Goal: Navigation & Orientation: Find specific page/section

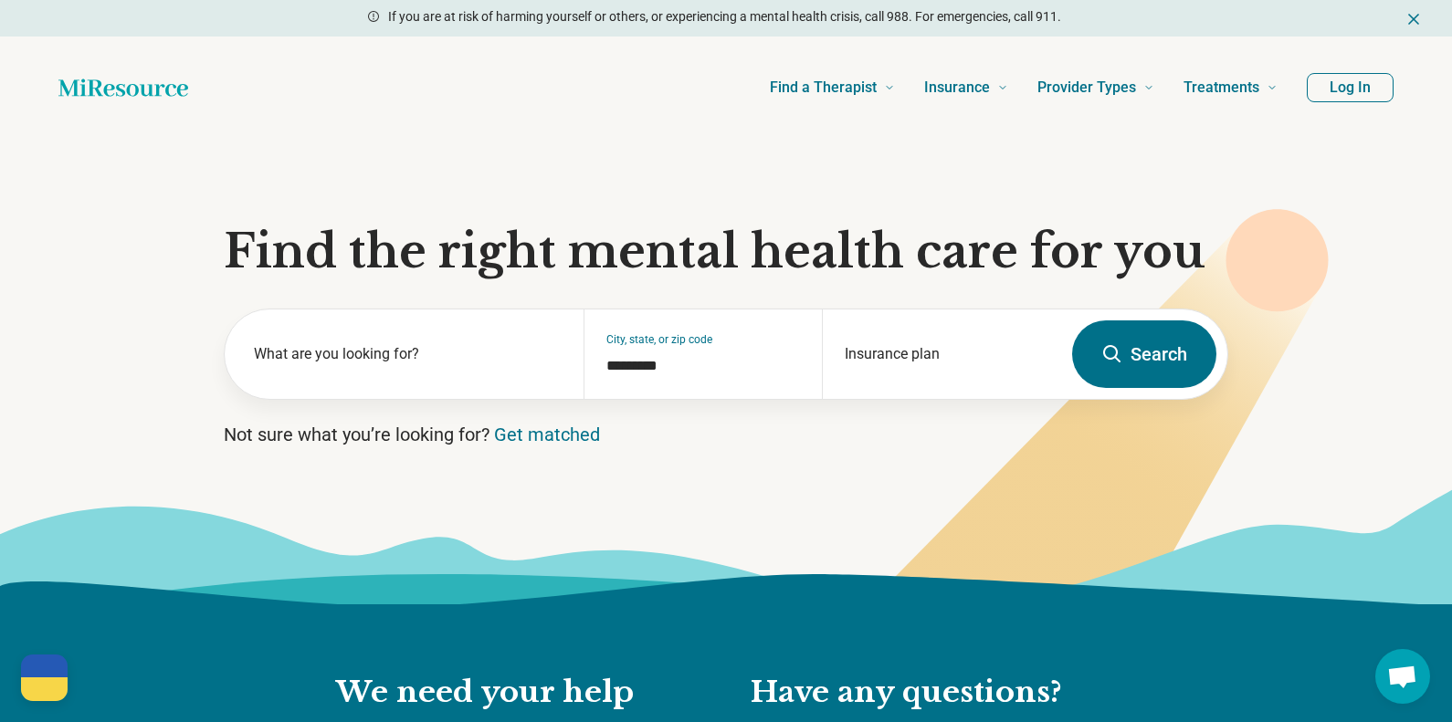
click at [116, 95] on icon "Home page" at bounding box center [123, 87] width 130 height 17
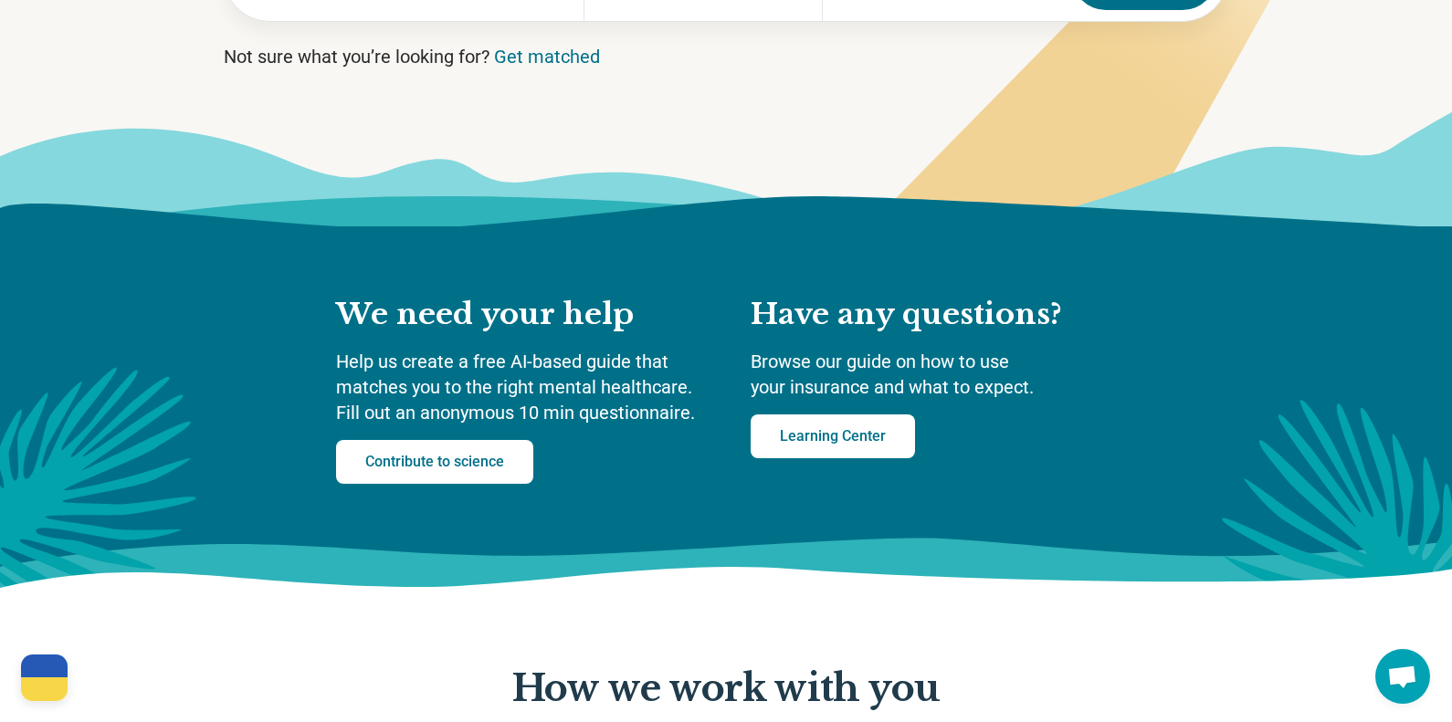
scroll to position [482, 0]
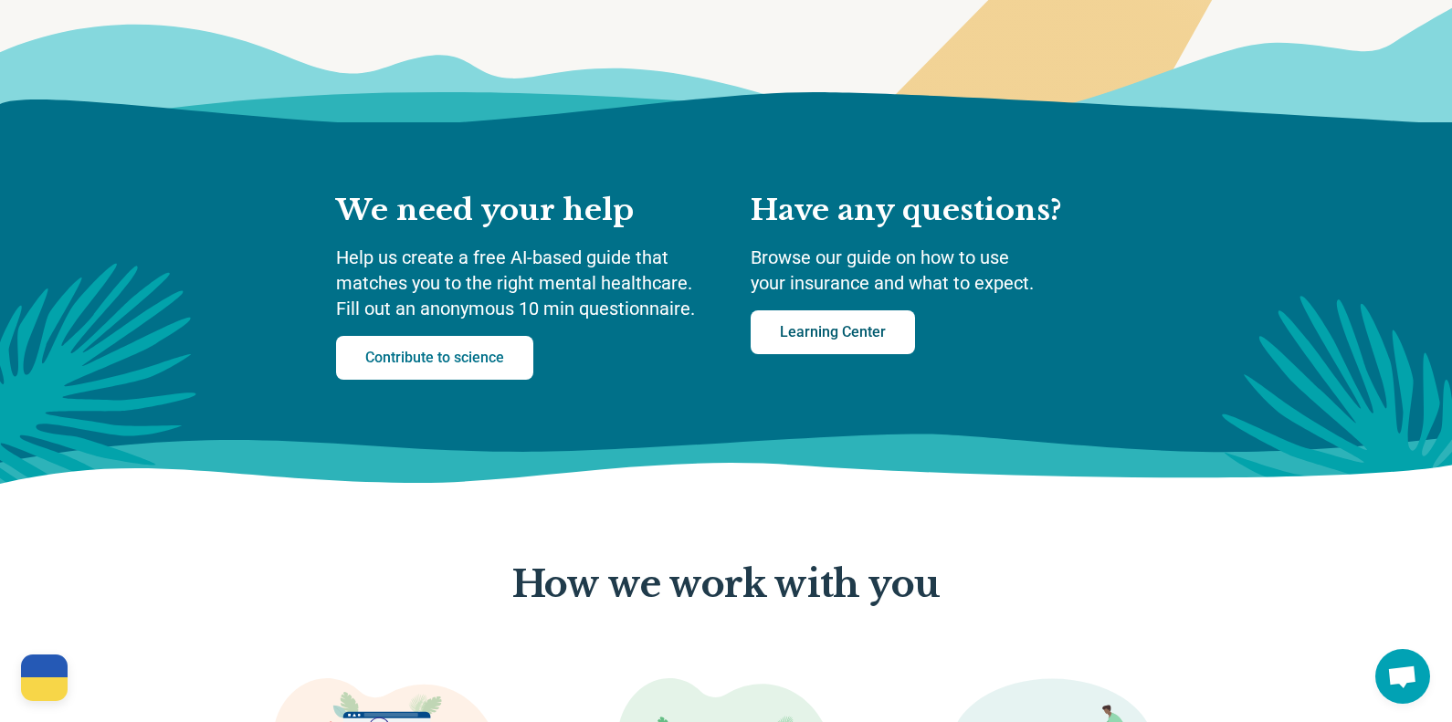
click at [811, 327] on link "Learning Center" at bounding box center [833, 333] width 164 height 44
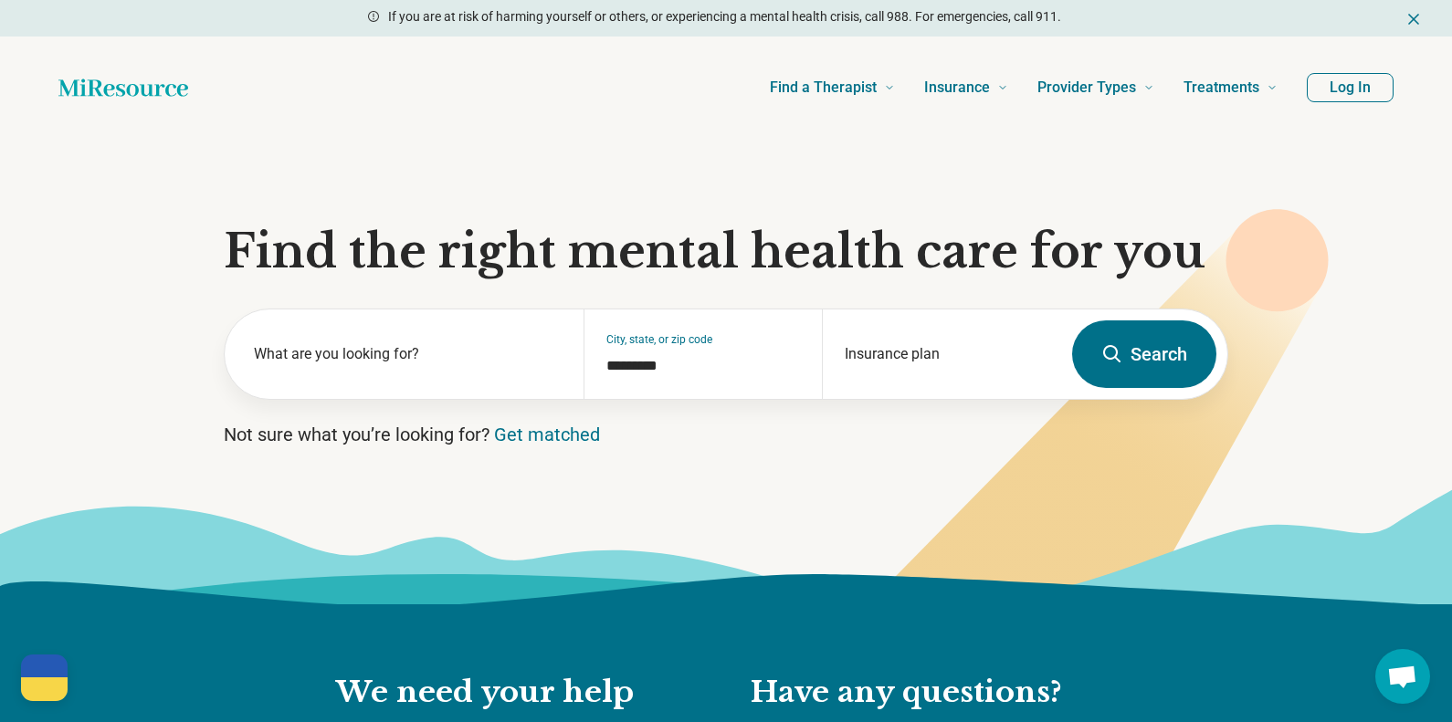
click at [1371, 98] on button "Log In" at bounding box center [1350, 87] width 87 height 29
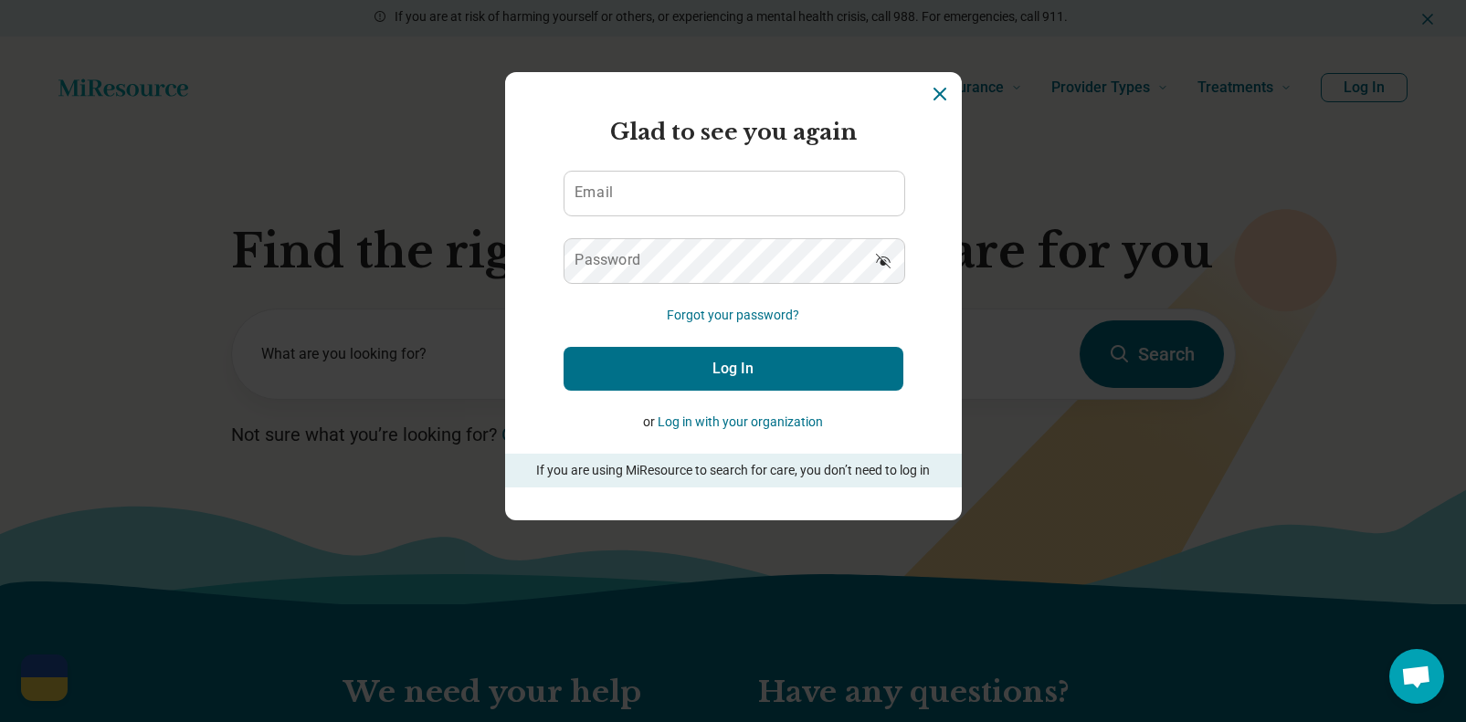
click at [944, 87] on section "Miresource logo Glad to see you again Email Password Forgot your password? Log …" at bounding box center [733, 296] width 457 height 448
click at [935, 93] on icon "Dismiss" at bounding box center [940, 94] width 22 height 22
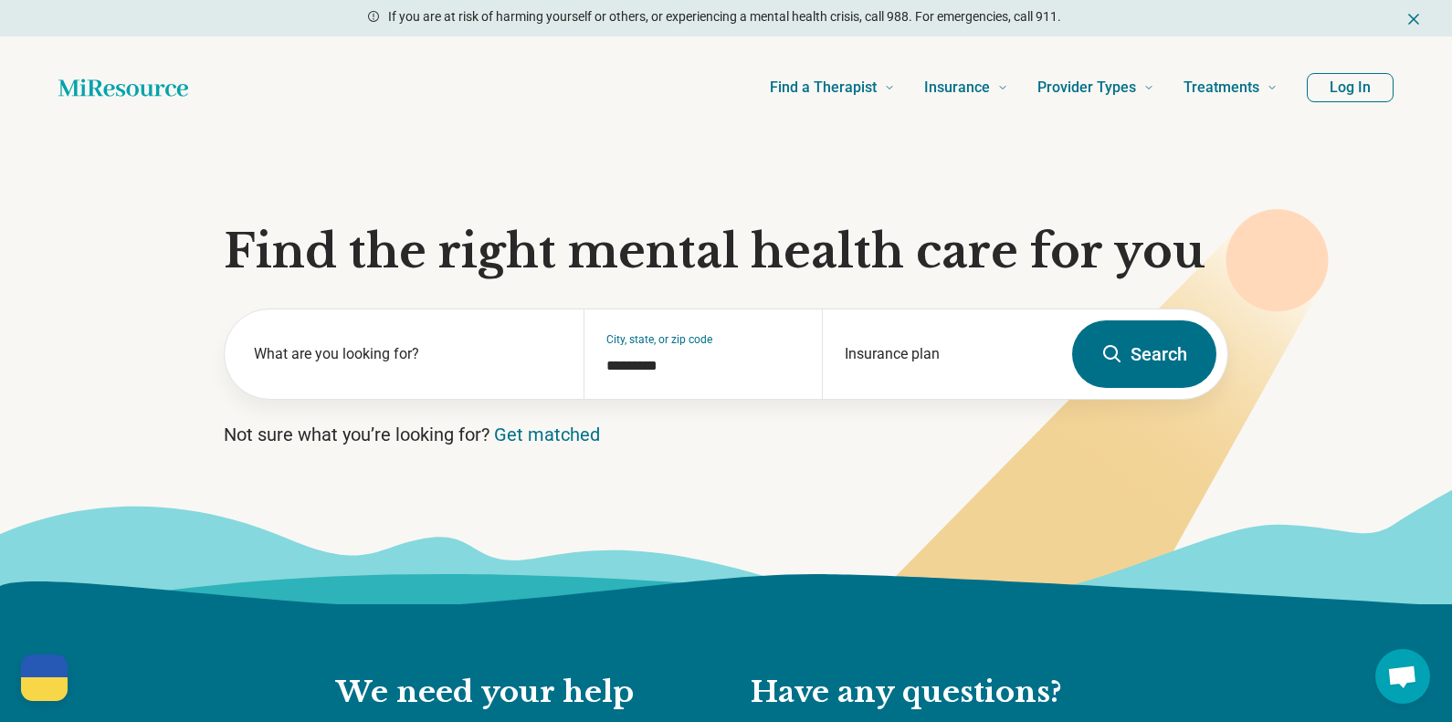
click at [99, 92] on icon "Home page" at bounding box center [123, 87] width 130 height 17
click at [100, 91] on icon "Home page" at bounding box center [123, 87] width 130 height 37
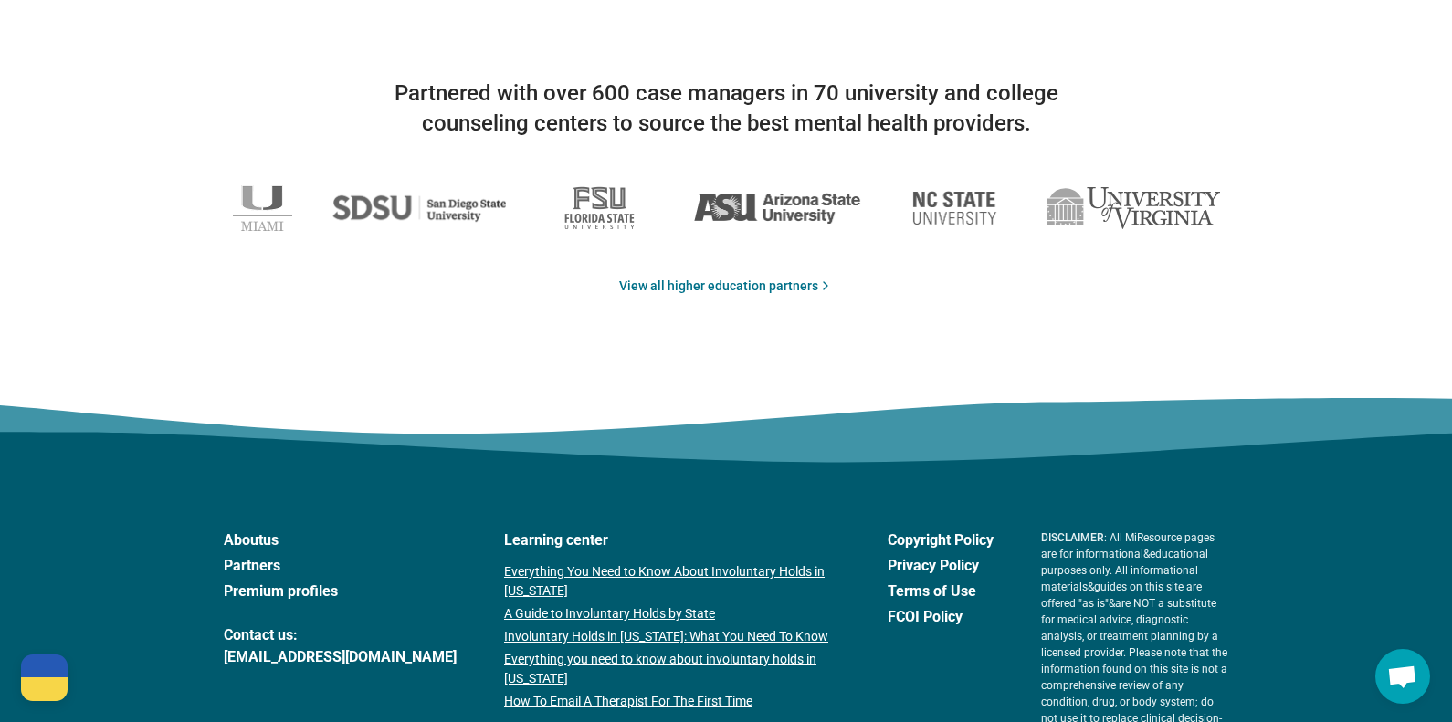
scroll to position [2974, 0]
click at [779, 193] on img at bounding box center [777, 208] width 168 height 32
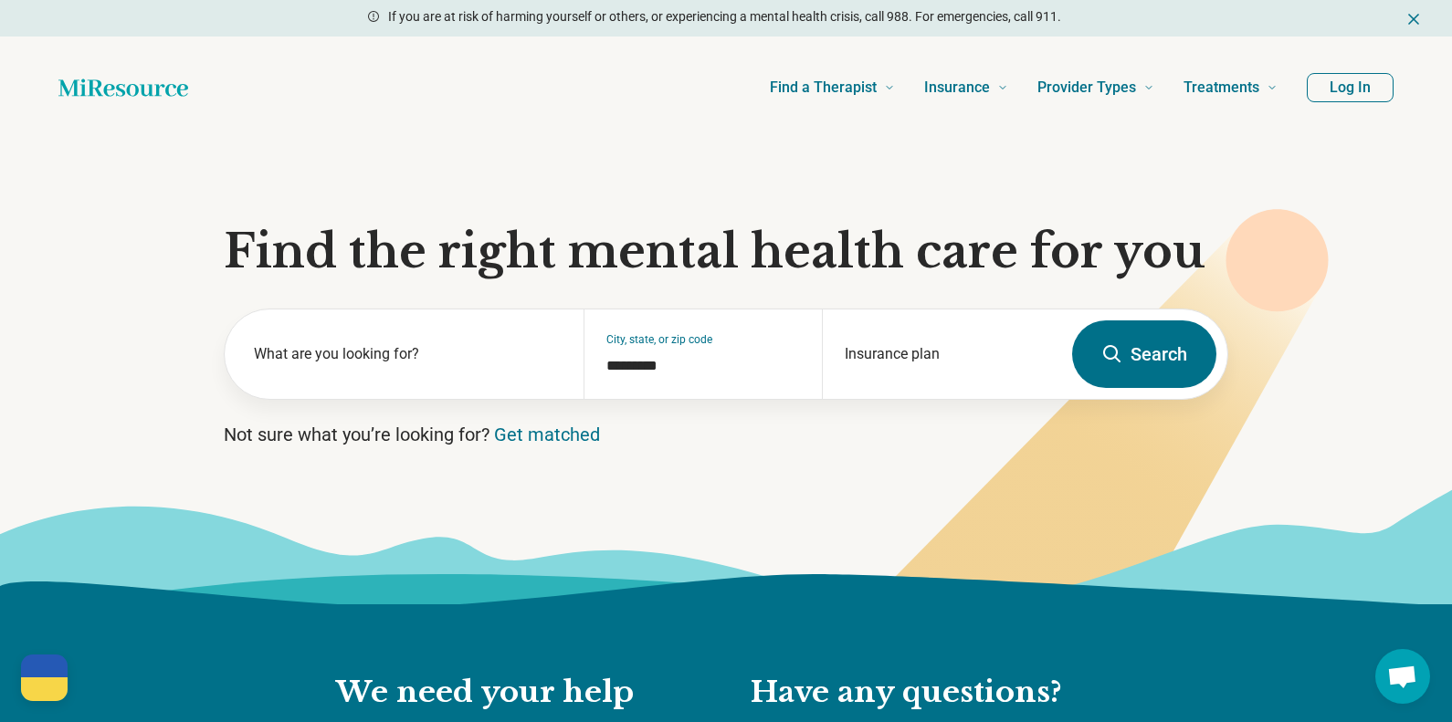
click at [58, 678] on div at bounding box center [44, 690] width 47 height 24
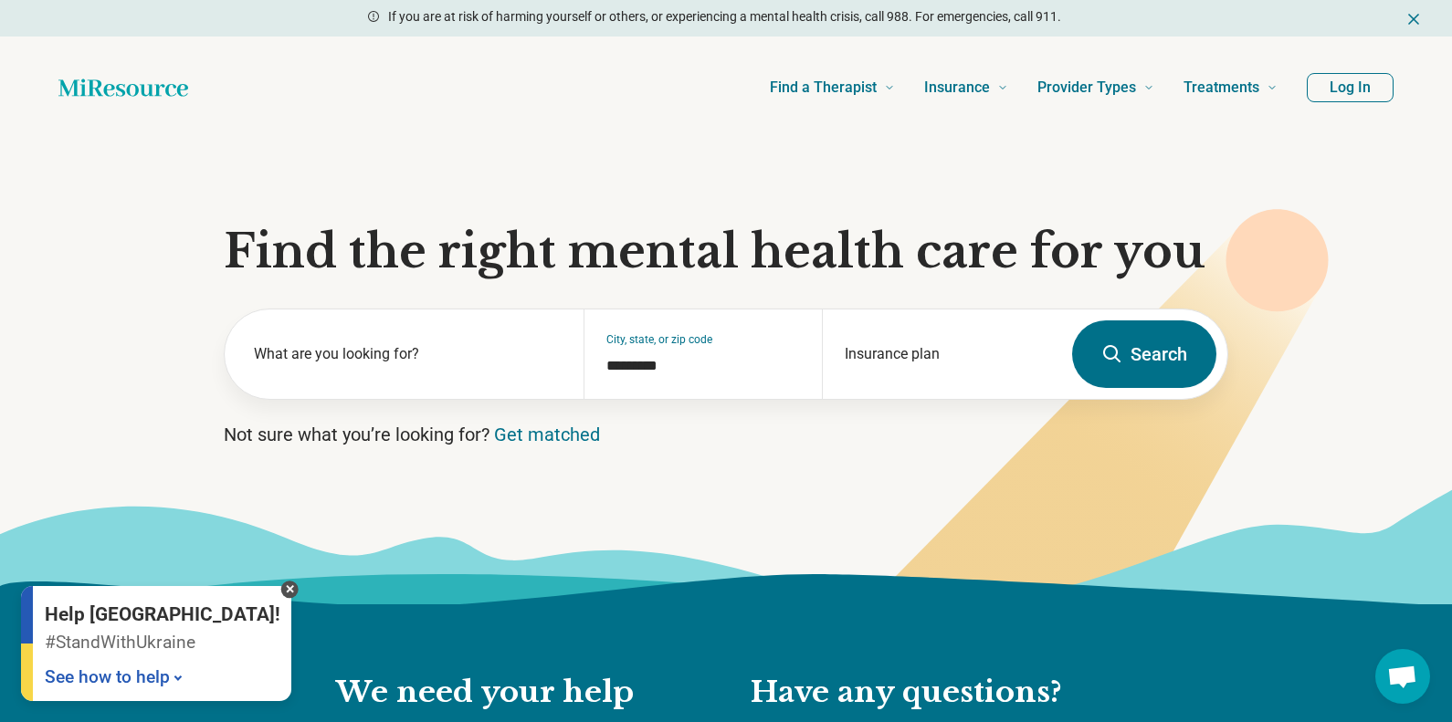
click at [1394, 684] on span "Open chat" at bounding box center [1402, 679] width 30 height 26
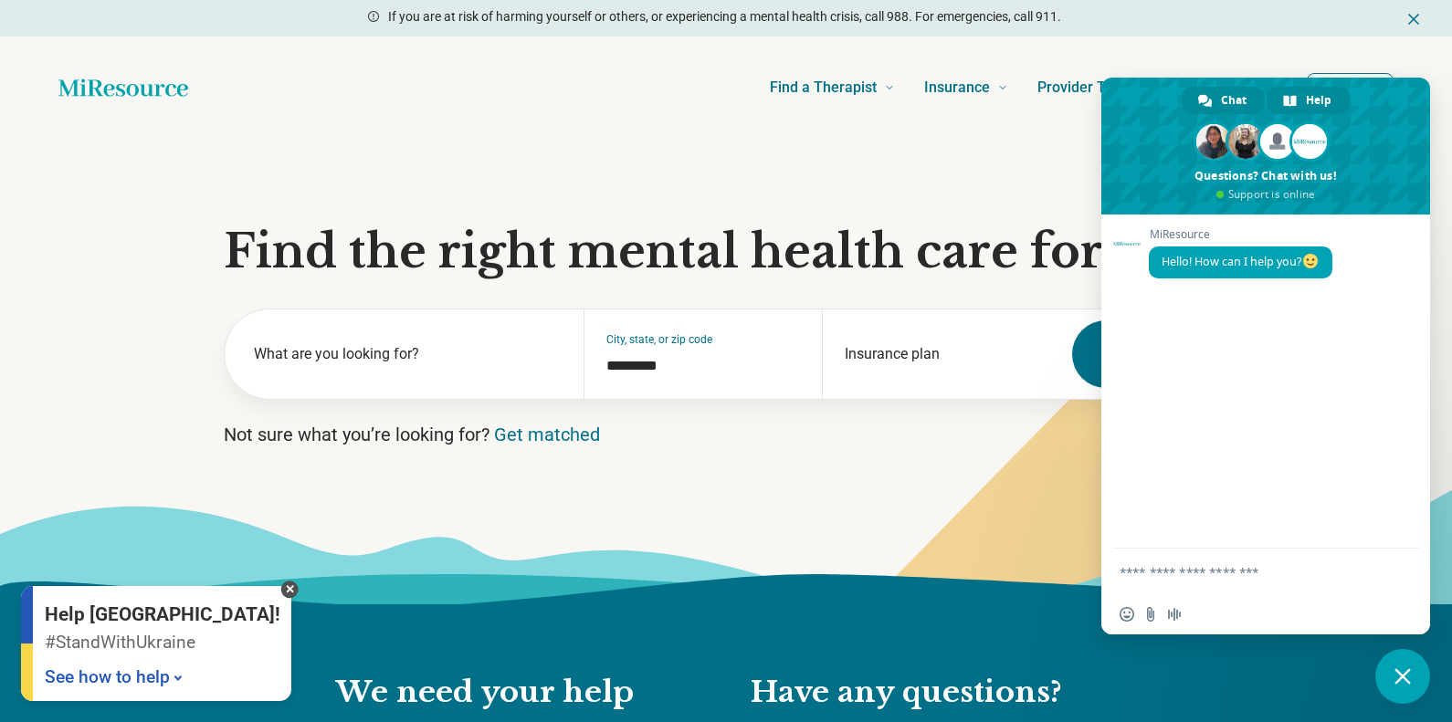
click at [1301, 97] on div "Help" at bounding box center [1308, 100] width 83 height 27
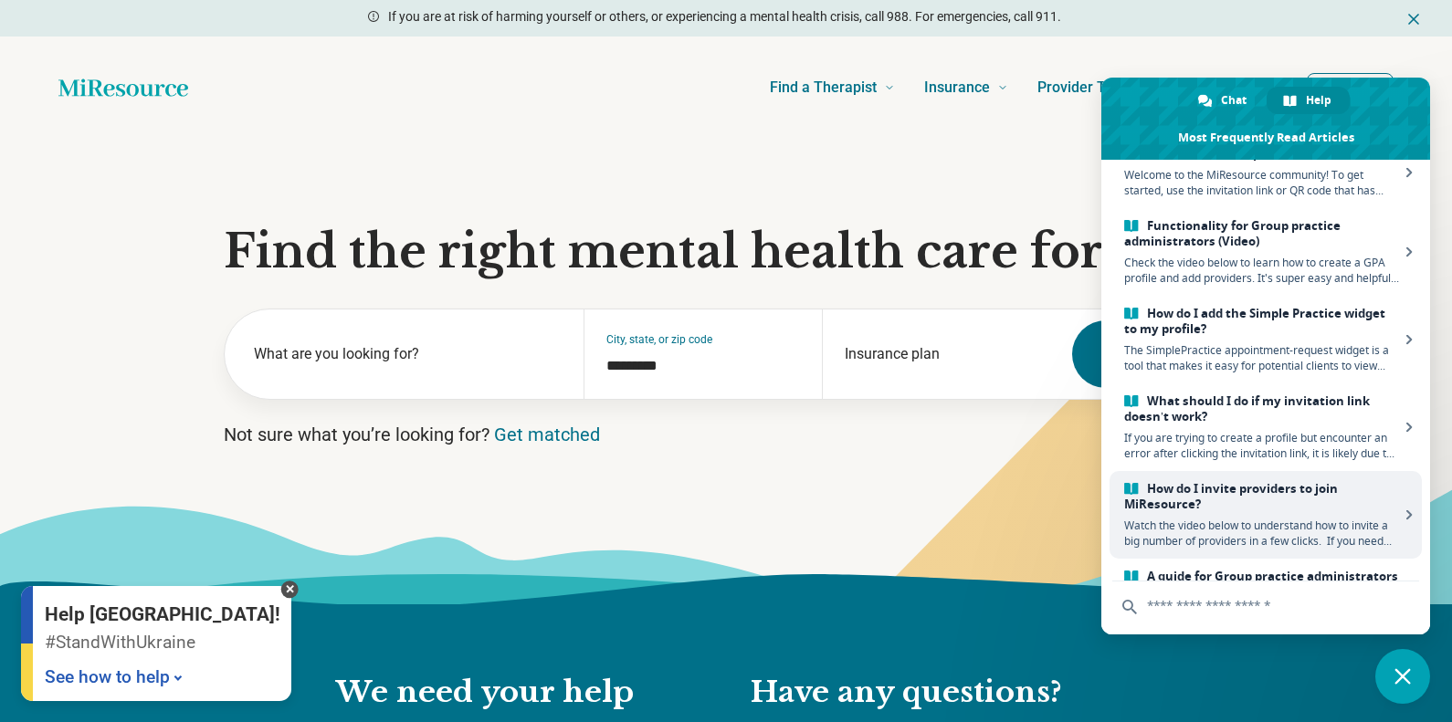
scroll to position [58, 0]
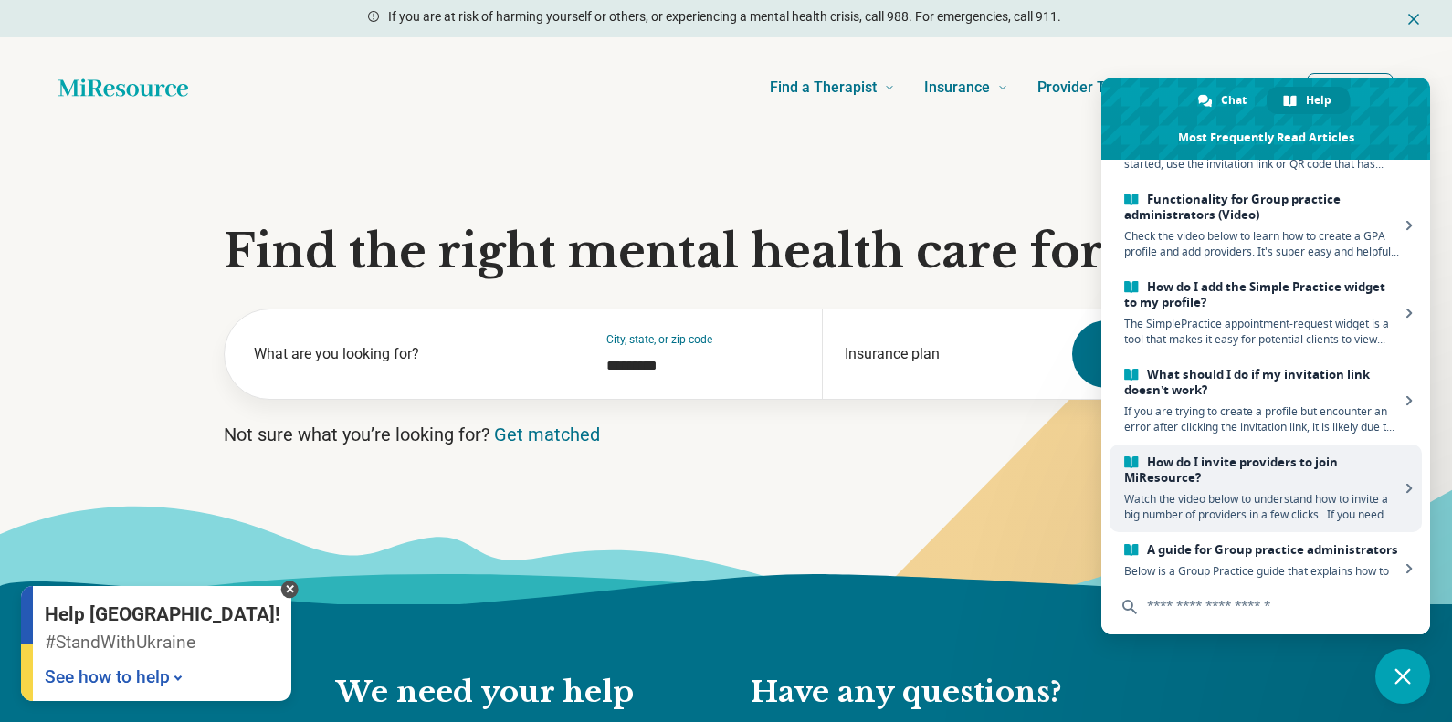
click at [1328, 488] on link "How do I invite providers to join MiResource? Watch the video below to understa…" at bounding box center [1266, 489] width 312 height 88
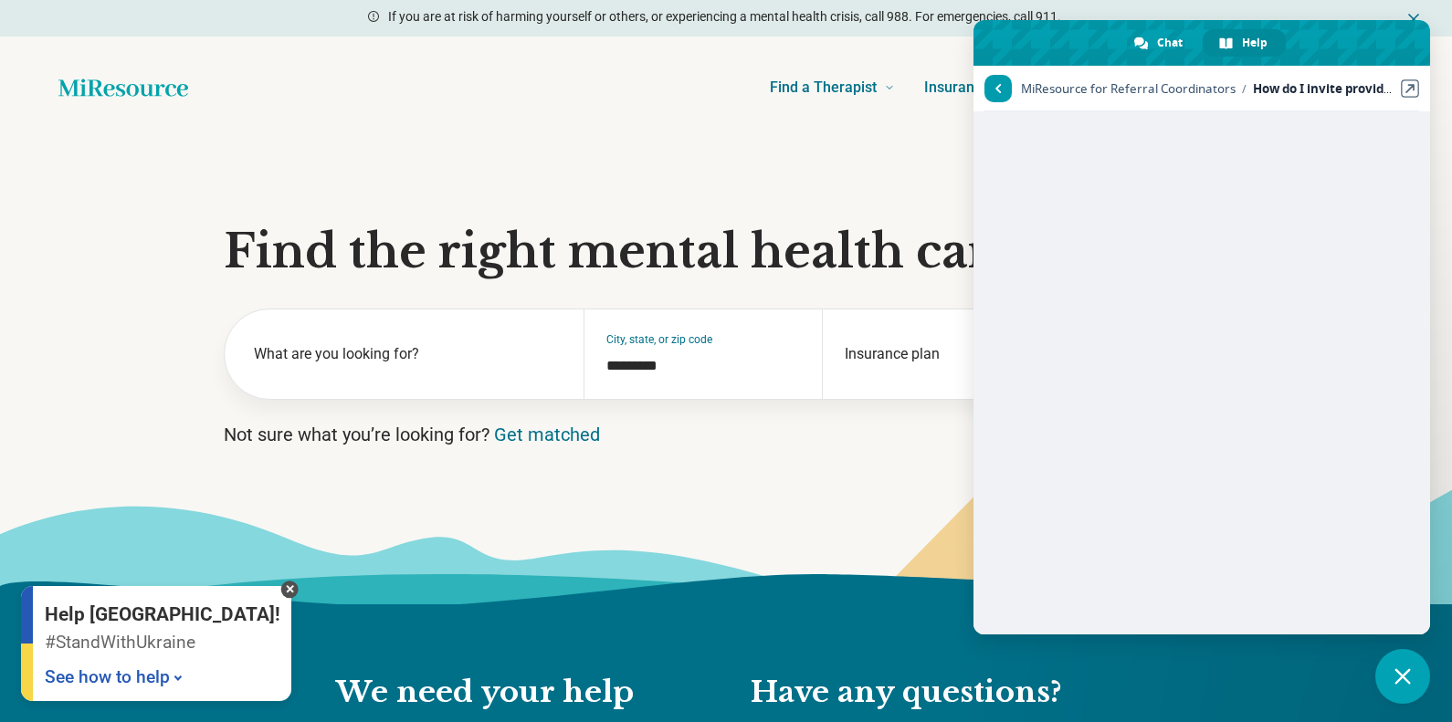
click at [996, 87] on span "Return to articles" at bounding box center [999, 88] width 6 height 9
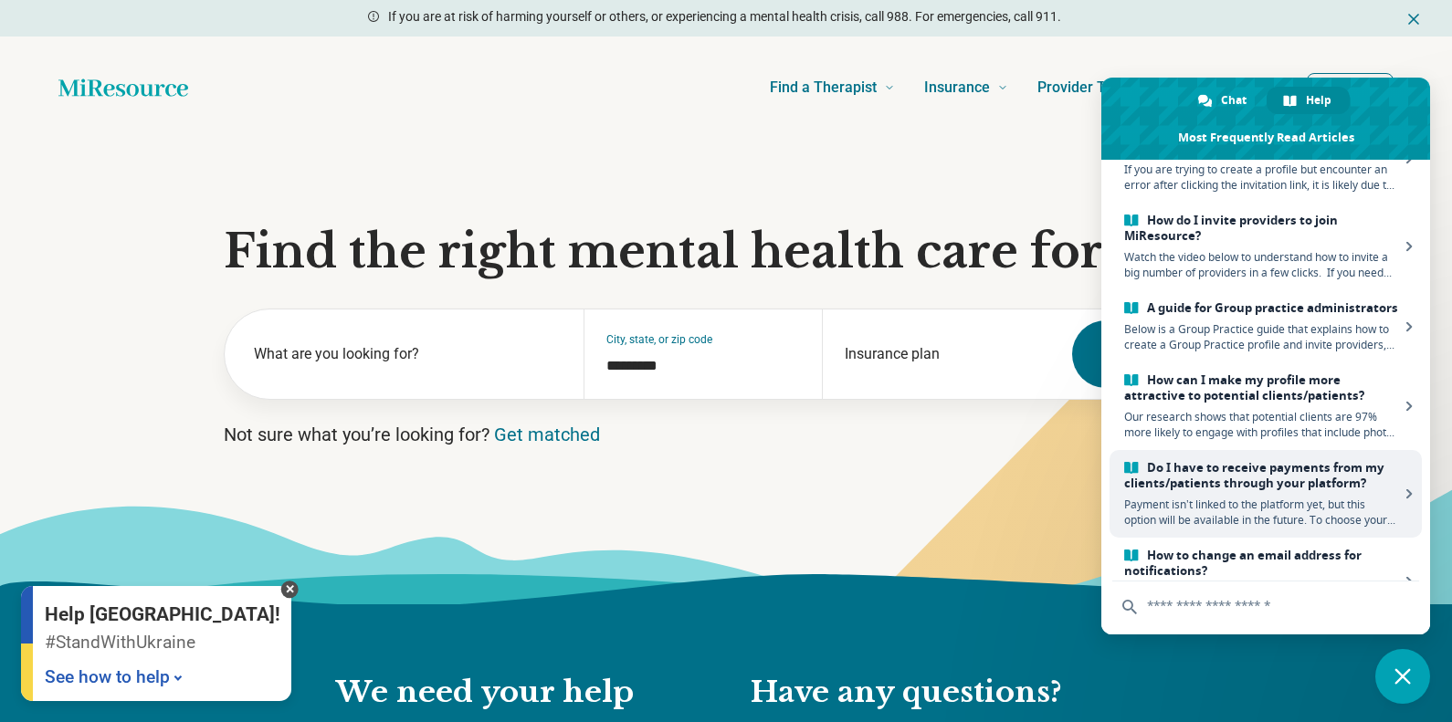
scroll to position [456, 0]
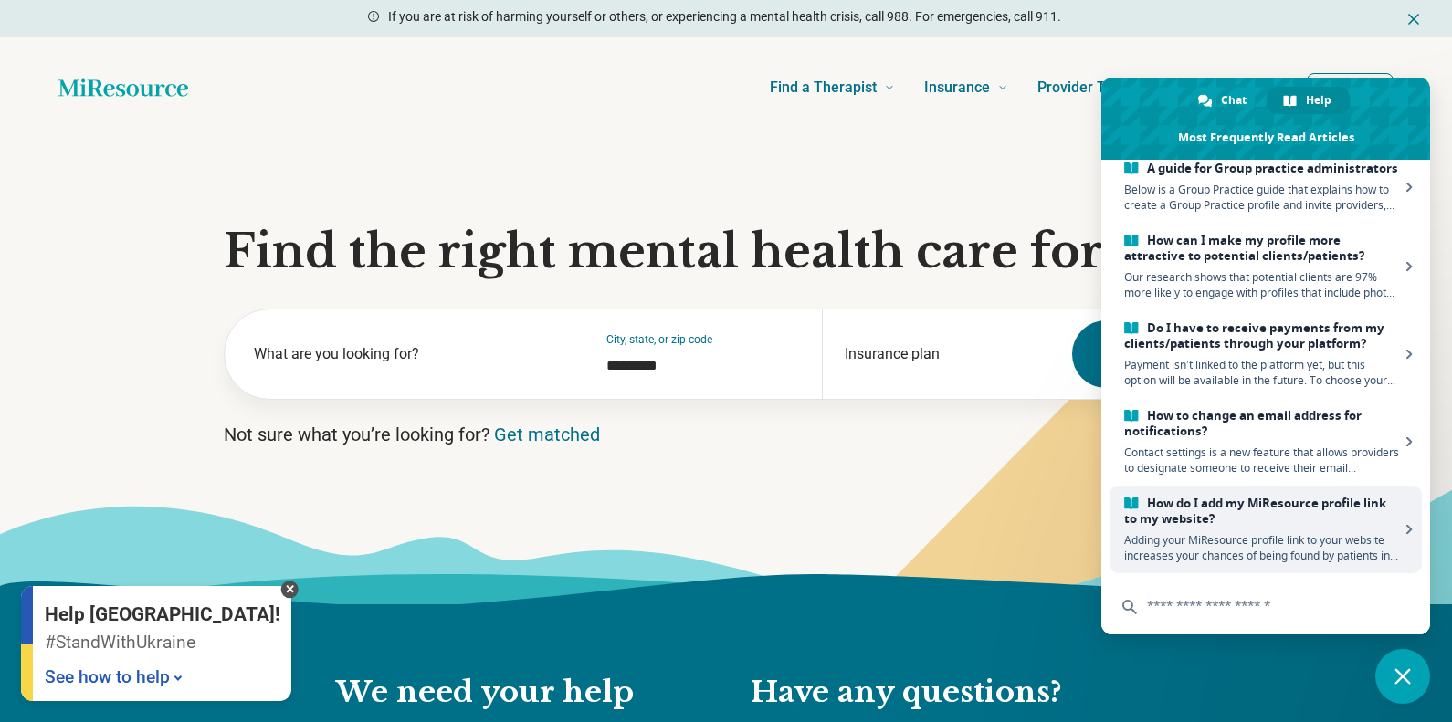
click at [1318, 534] on span "Adding your MiResource profile link to your website increases your chances of b…" at bounding box center [1261, 547] width 275 height 31
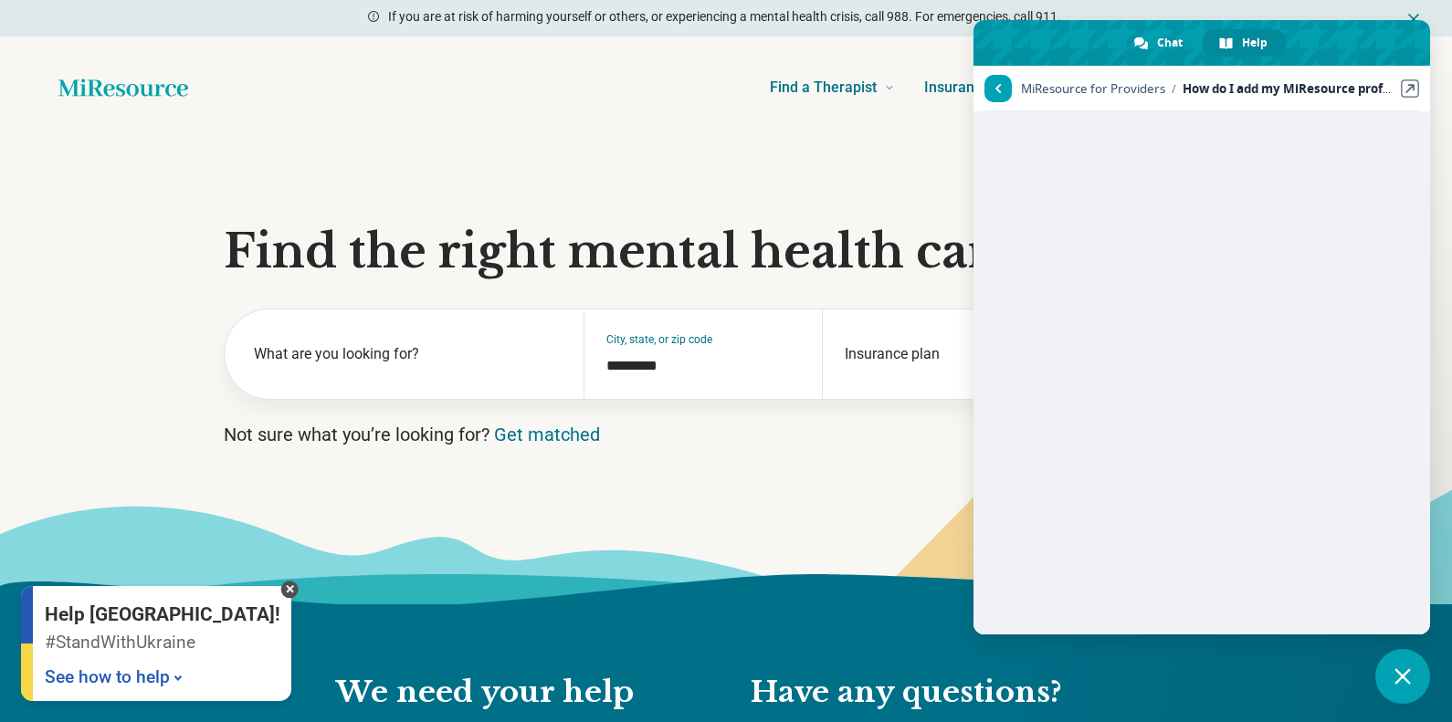
click at [831, 163] on section "Find the right mental health care for you What are you looking for? City, state…" at bounding box center [726, 372] width 1452 height 466
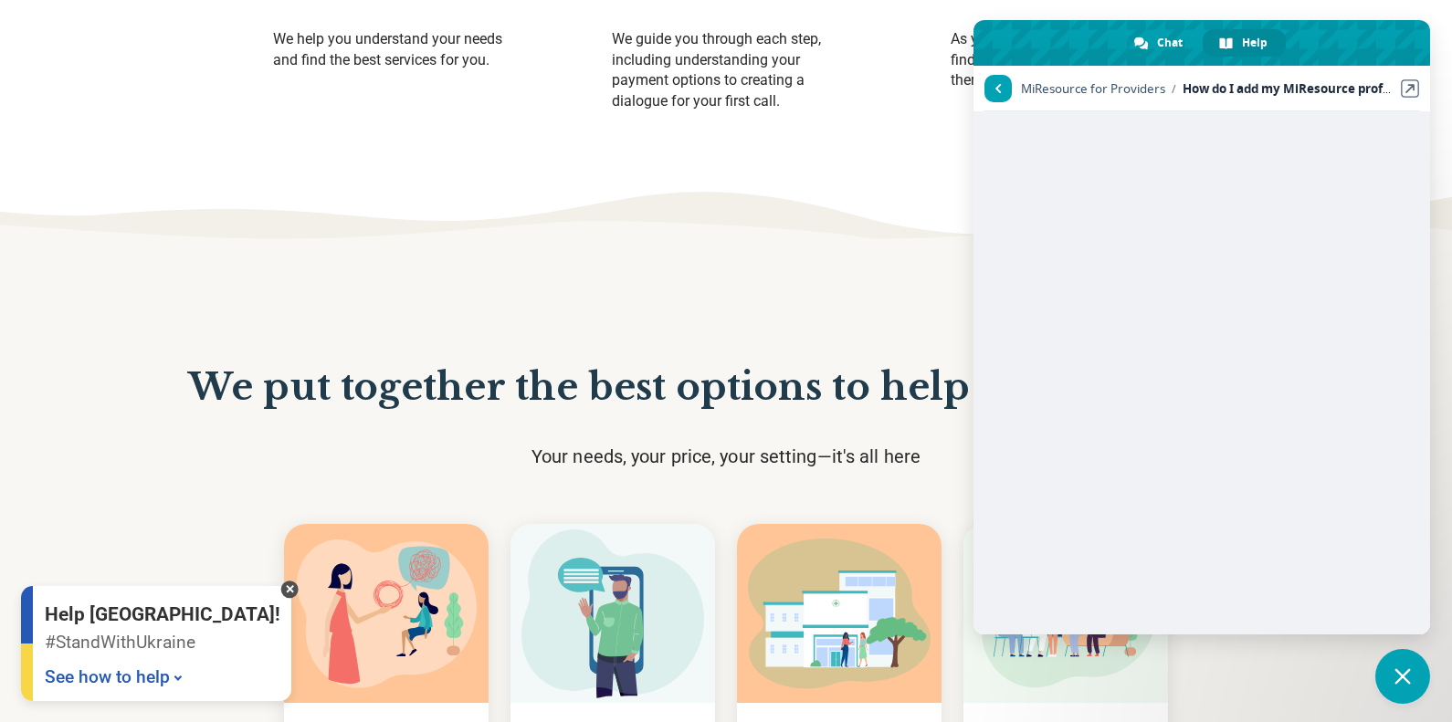
scroll to position [1485, 0]
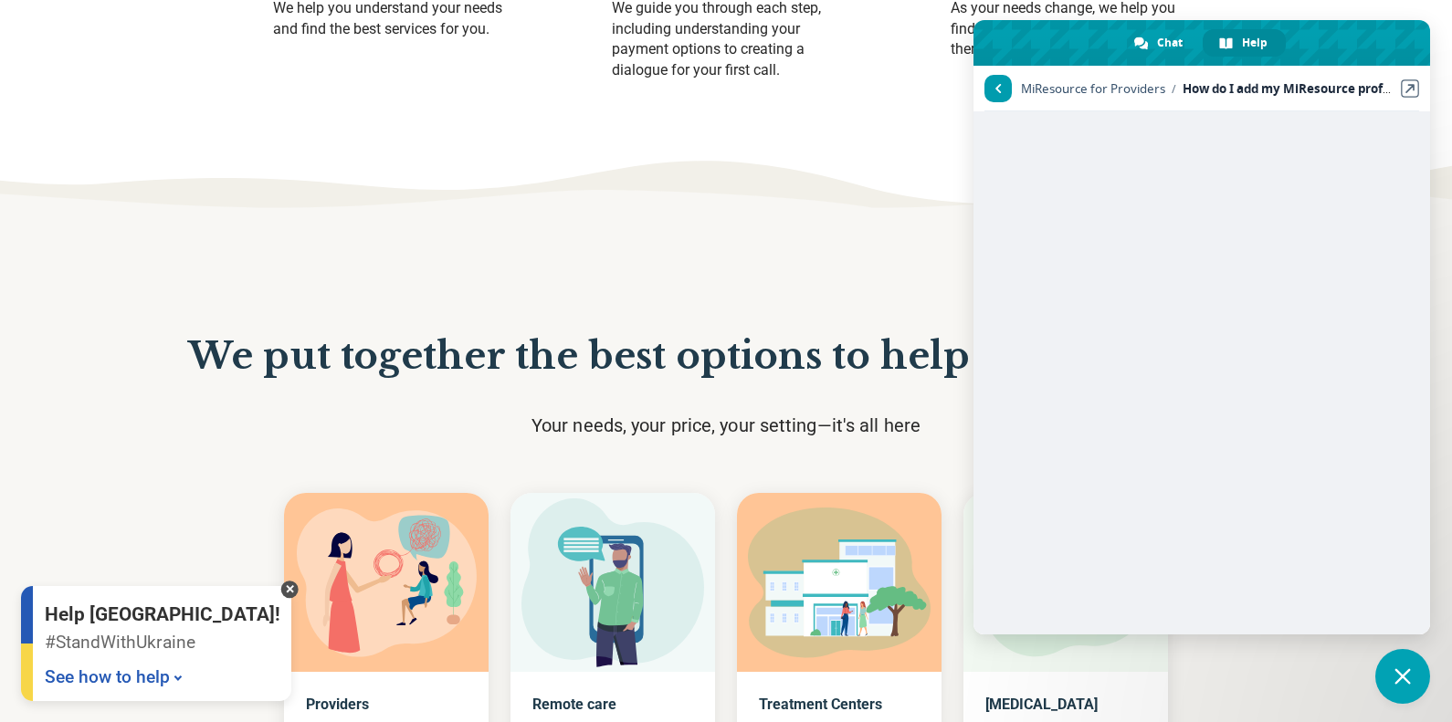
click at [999, 87] on span "Return to articles" at bounding box center [999, 88] width 6 height 9
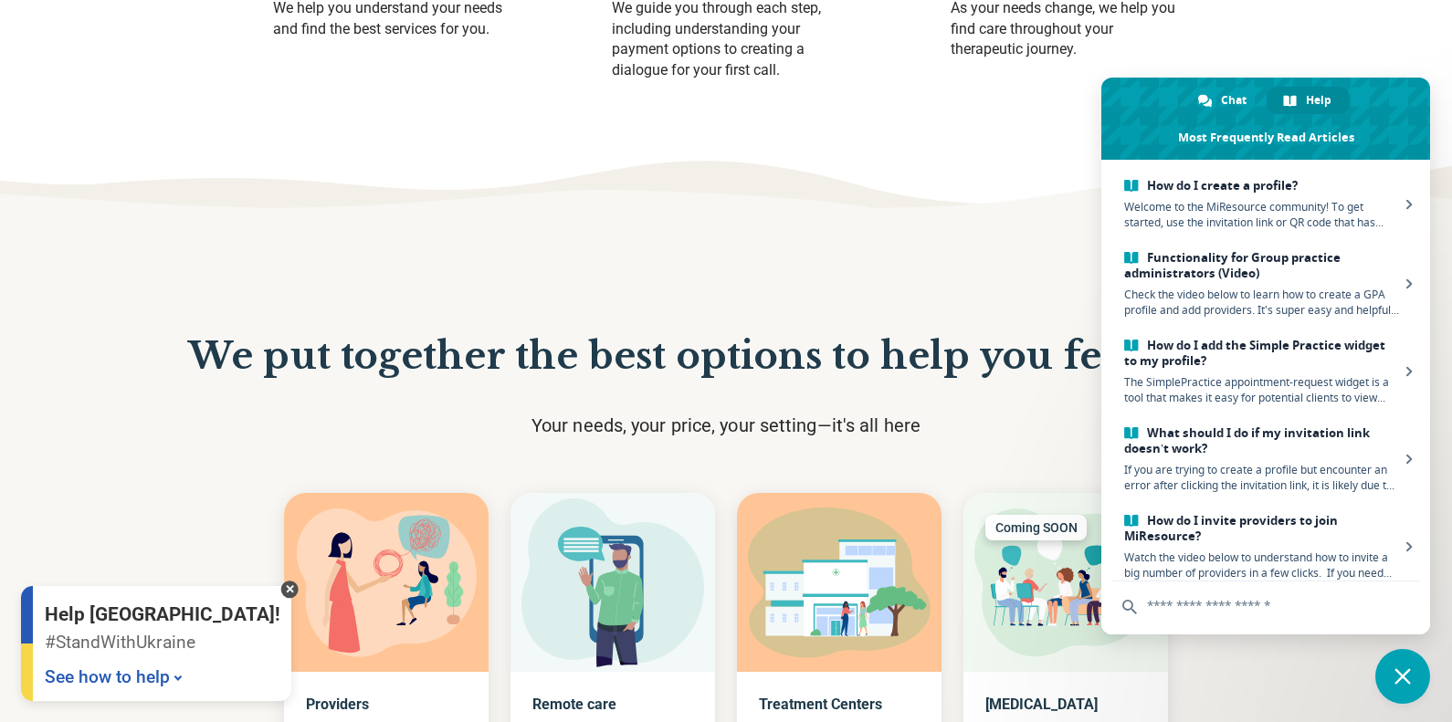
click at [758, 255] on section "We put together the best options to help you feel better Your needs, your price…" at bounding box center [726, 630] width 1452 height 794
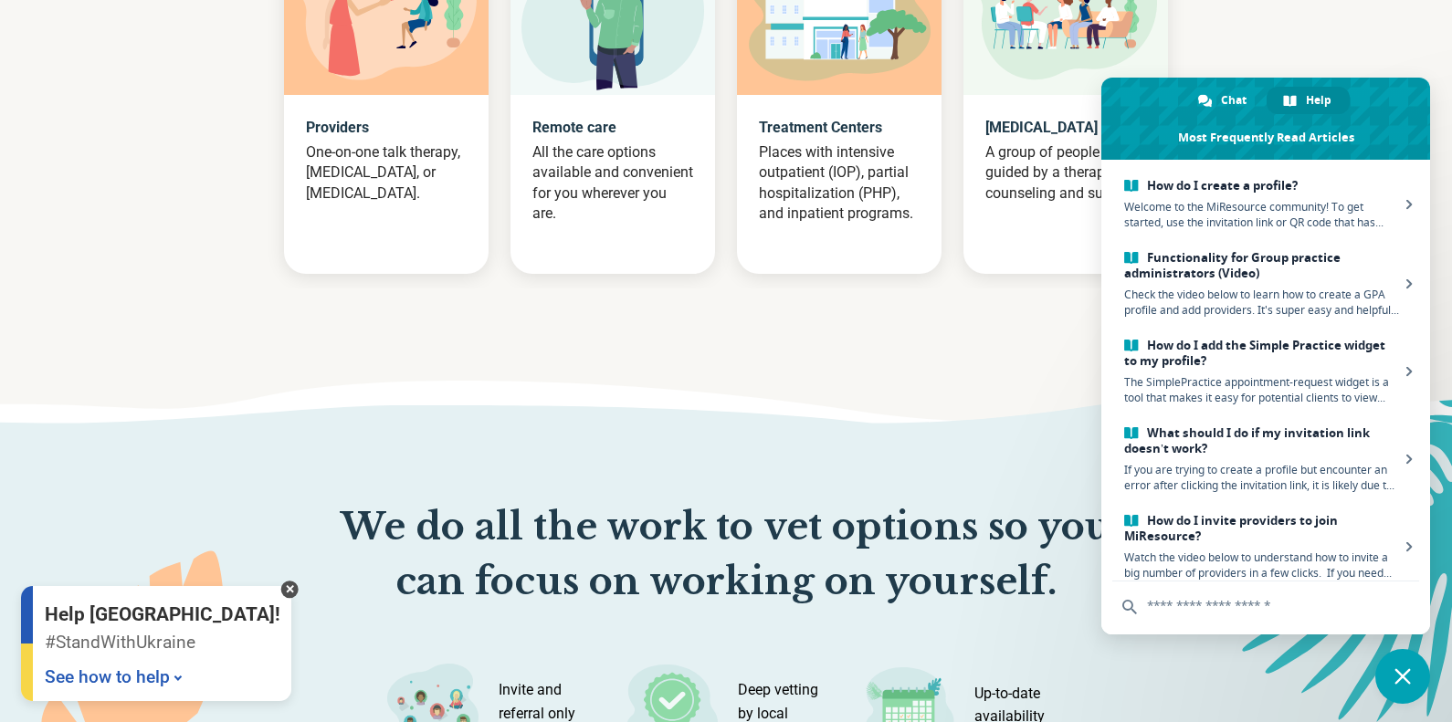
scroll to position [2061, 0]
click at [379, 184] on p "One-on-one talk therapy, [MEDICAL_DATA], or [MEDICAL_DATA]." at bounding box center [386, 173] width 161 height 61
click at [362, 184] on p "One-on-one talk therapy, [MEDICAL_DATA], or [MEDICAL_DATA]." at bounding box center [386, 173] width 161 height 61
click at [352, 163] on p "One-on-one talk therapy, [MEDICAL_DATA], or [MEDICAL_DATA]." at bounding box center [386, 173] width 161 height 61
drag, startPoint x: 363, startPoint y: 143, endPoint x: 397, endPoint y: 98, distance: 57.4
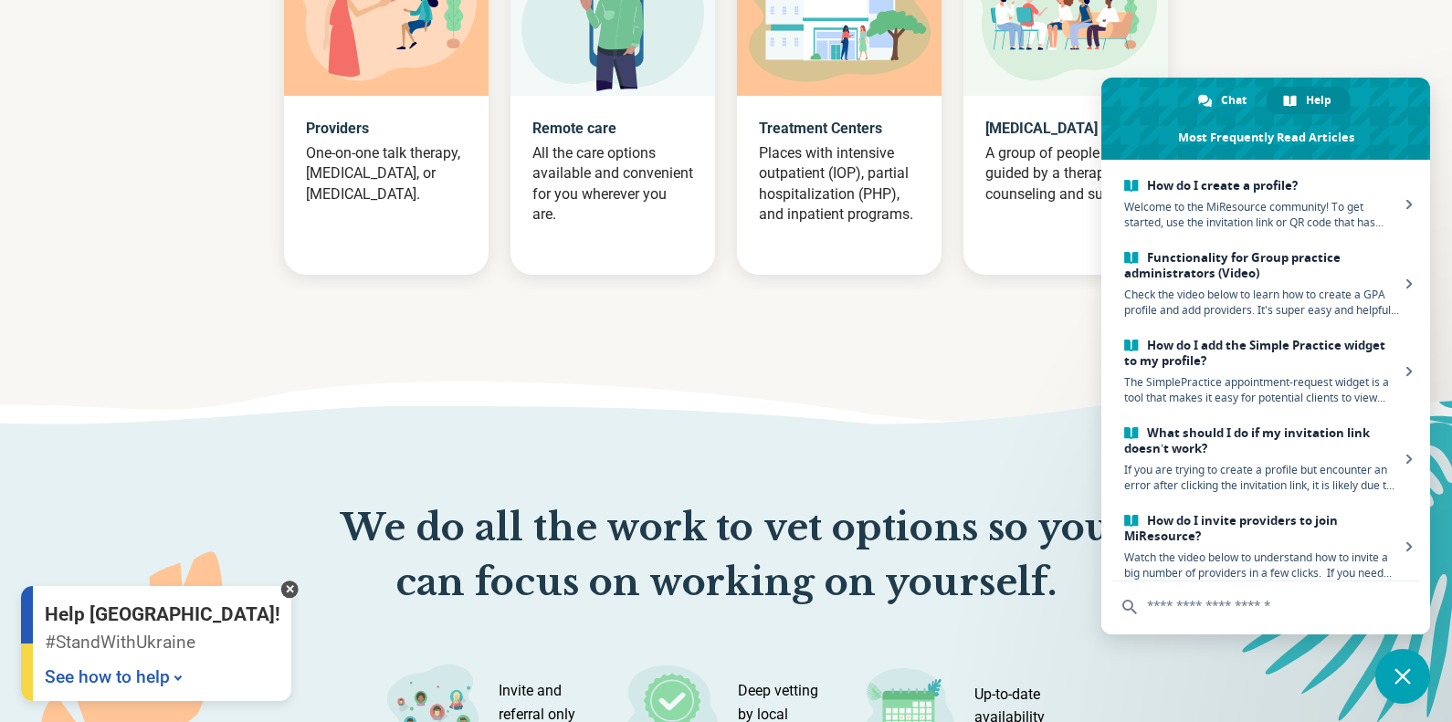
click at [364, 143] on p "One-on-one talk therapy, [MEDICAL_DATA], or [MEDICAL_DATA]." at bounding box center [386, 173] width 161 height 61
click at [408, 80] on div at bounding box center [386, 6] width 205 height 179
click at [409, 74] on img at bounding box center [387, 6] width 180 height 149
click at [410, 71] on img at bounding box center [387, 6] width 180 height 149
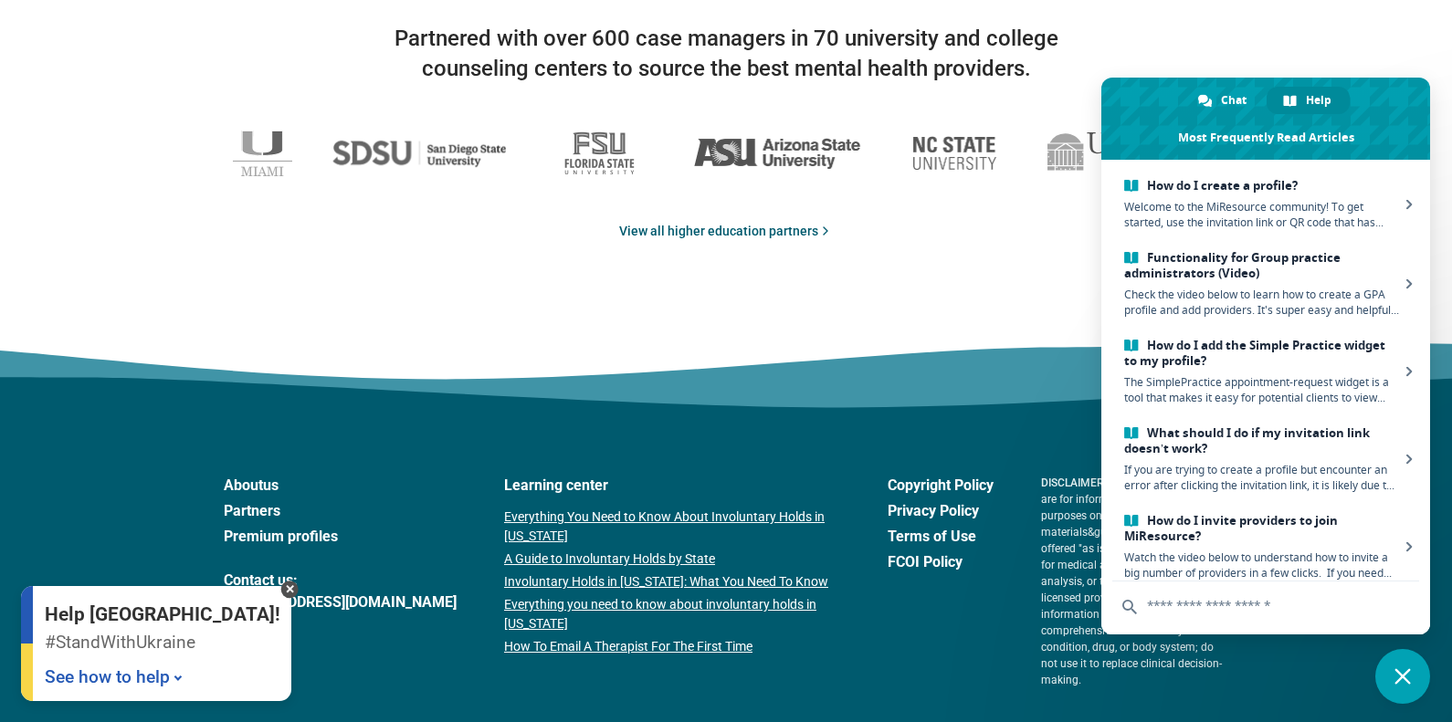
scroll to position [3099, 0]
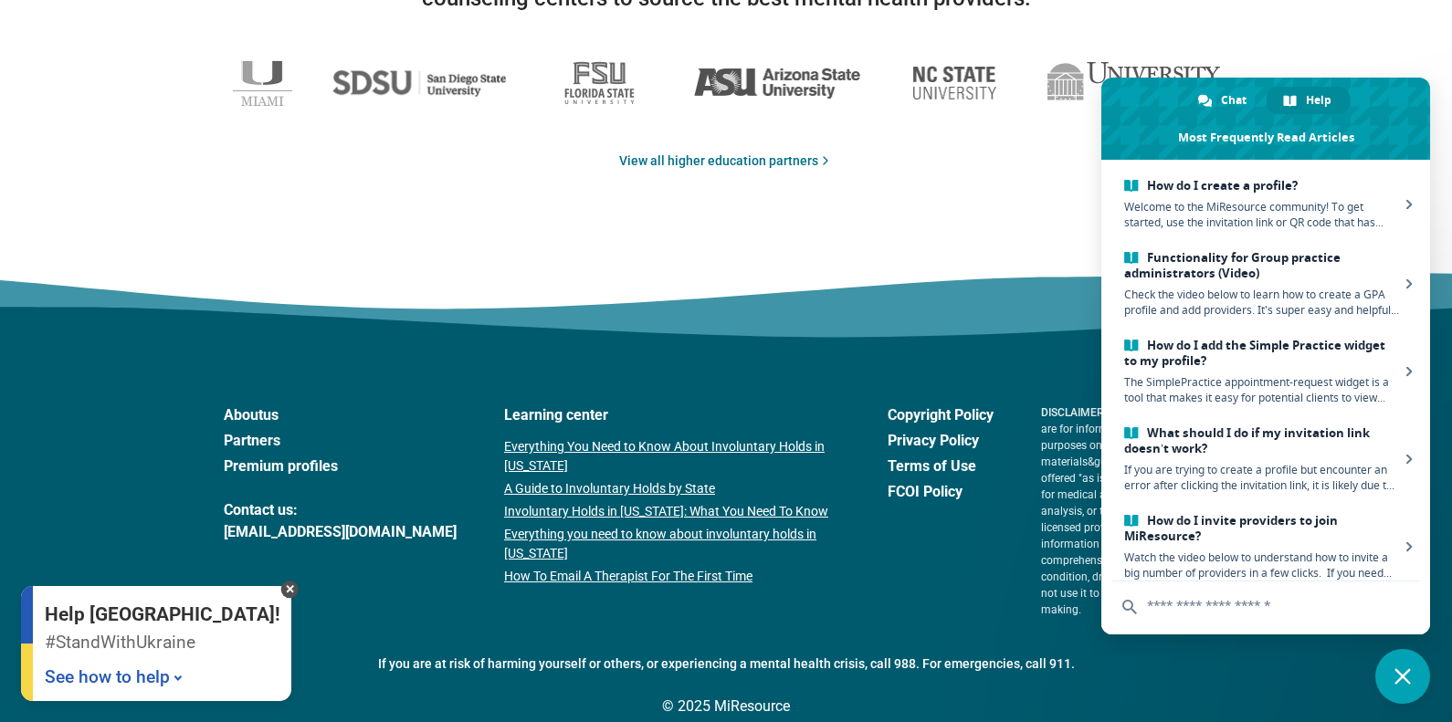
click at [1170, 33] on div "Partnered with over 600 case managers in 70 university and college counseling c…" at bounding box center [726, 61] width 1017 height 217
click at [1070, 85] on img at bounding box center [1134, 83] width 173 height 42
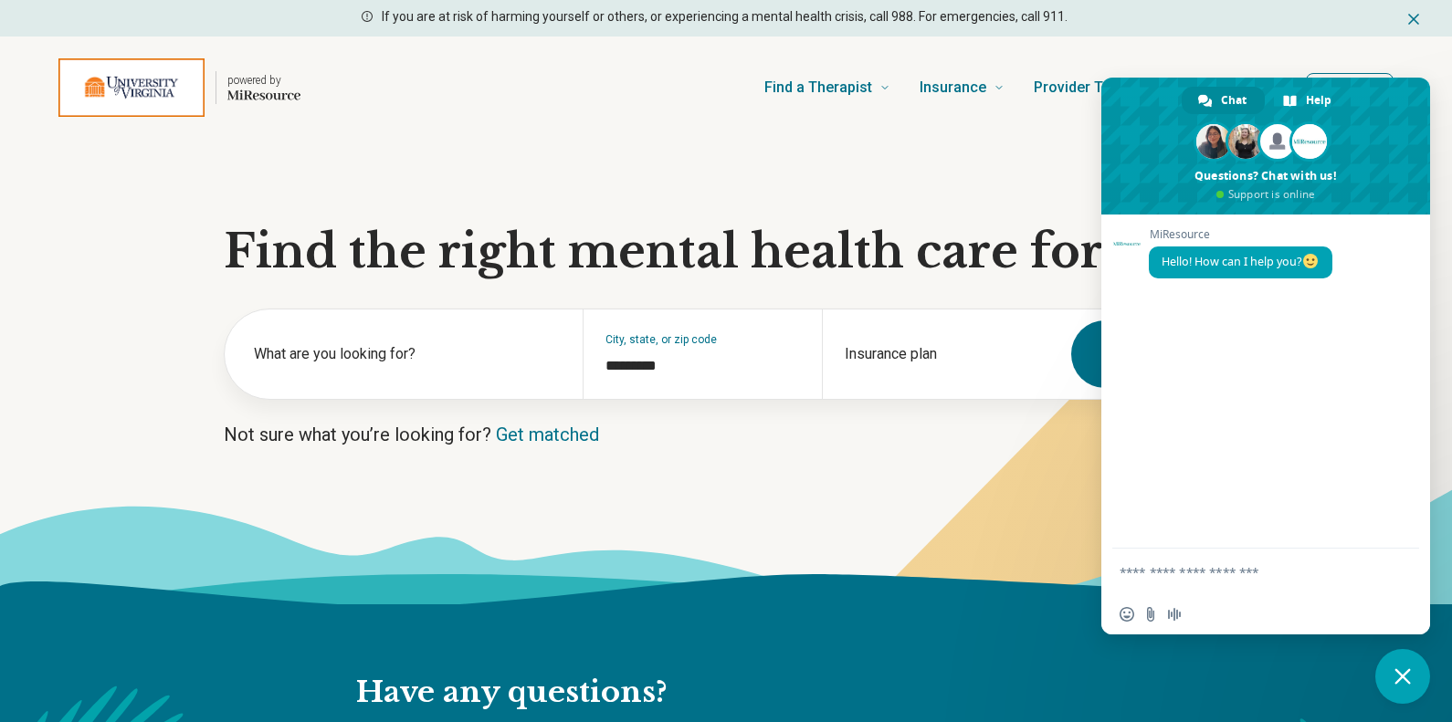
click at [1333, 46] on div "powered by Find a Therapist Mental Health Conditions [MEDICAL_DATA] Anxiety [ME…" at bounding box center [726, 88] width 1452 height 102
click at [1260, 582] on form at bounding box center [1246, 573] width 252 height 49
click at [1262, 572] on textarea "Compose your message..." at bounding box center [1246, 572] width 252 height 16
click at [279, 89] on icon "Home page" at bounding box center [263, 95] width 73 height 15
click at [270, 90] on icon "Home page" at bounding box center [263, 95] width 73 height 15
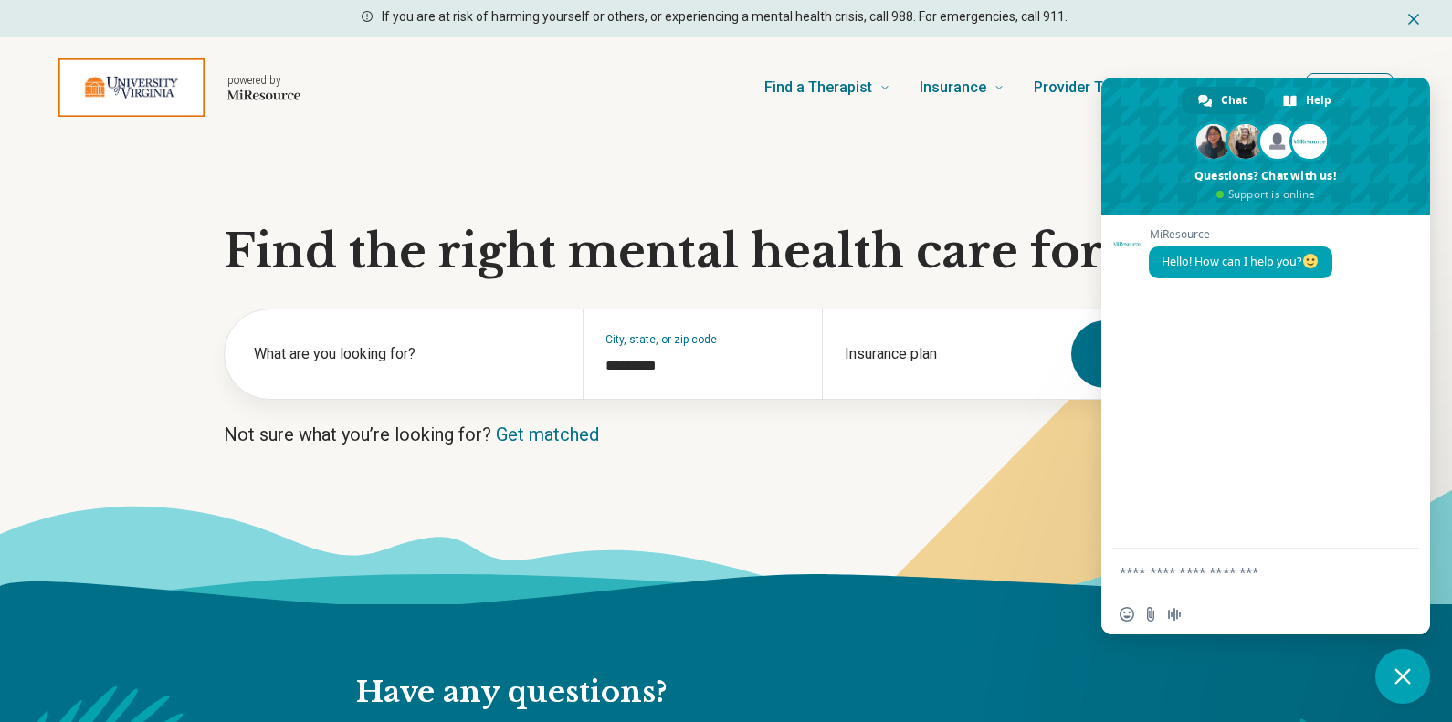
click at [1423, 11] on div "If you are at risk of harming yourself or others, or experiencing a mental heal…" at bounding box center [726, 18] width 1452 height 37
click at [1419, 16] on icon "Dismiss" at bounding box center [1414, 19] width 18 height 18
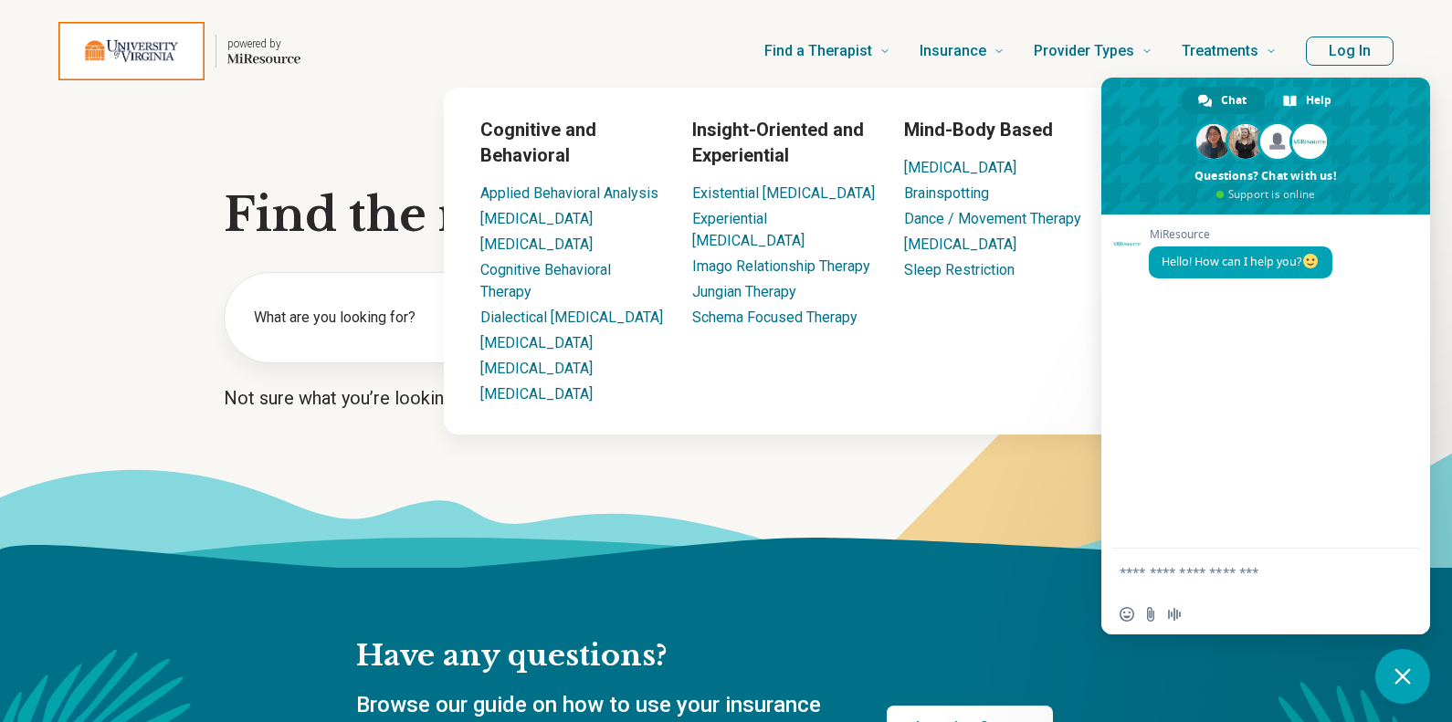
click at [1373, 49] on button "Log In" at bounding box center [1350, 51] width 88 height 29
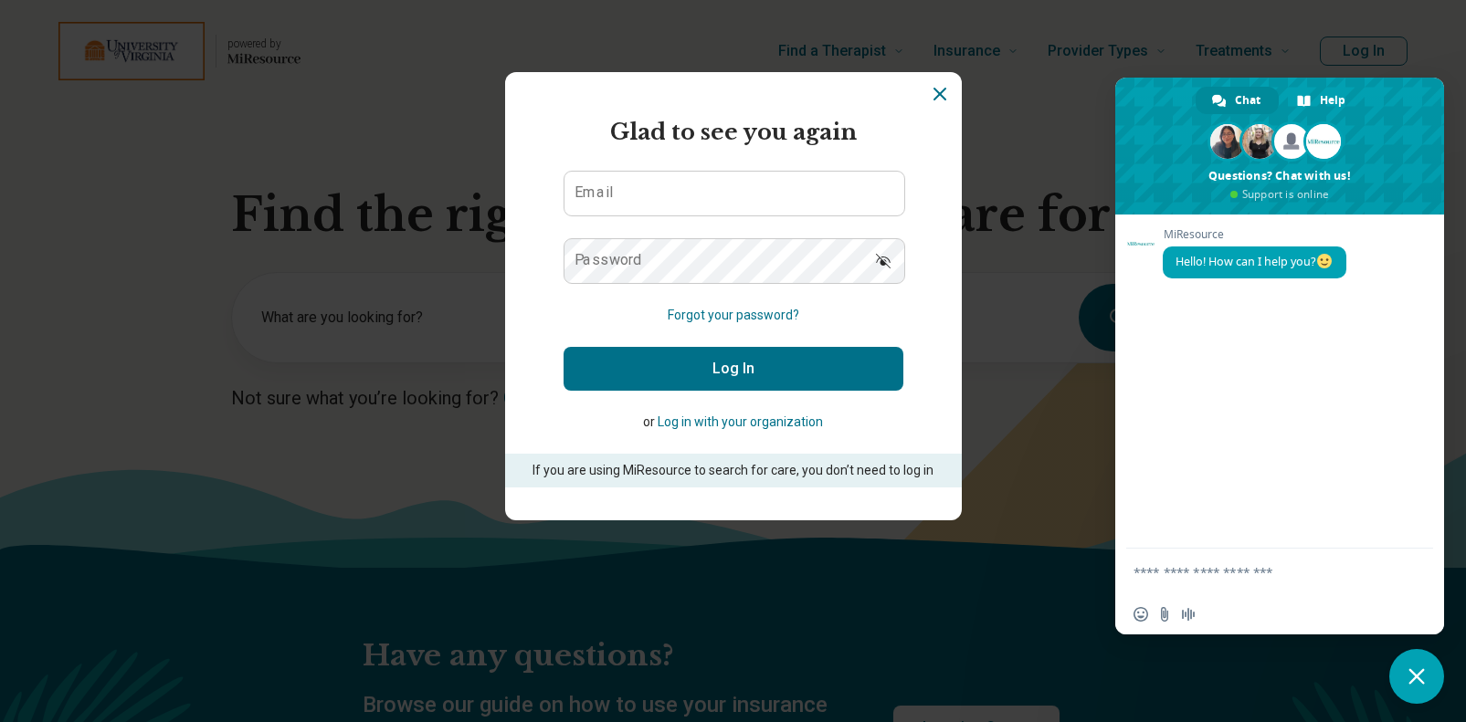
click at [759, 426] on button "Log in with your organization" at bounding box center [740, 422] width 165 height 19
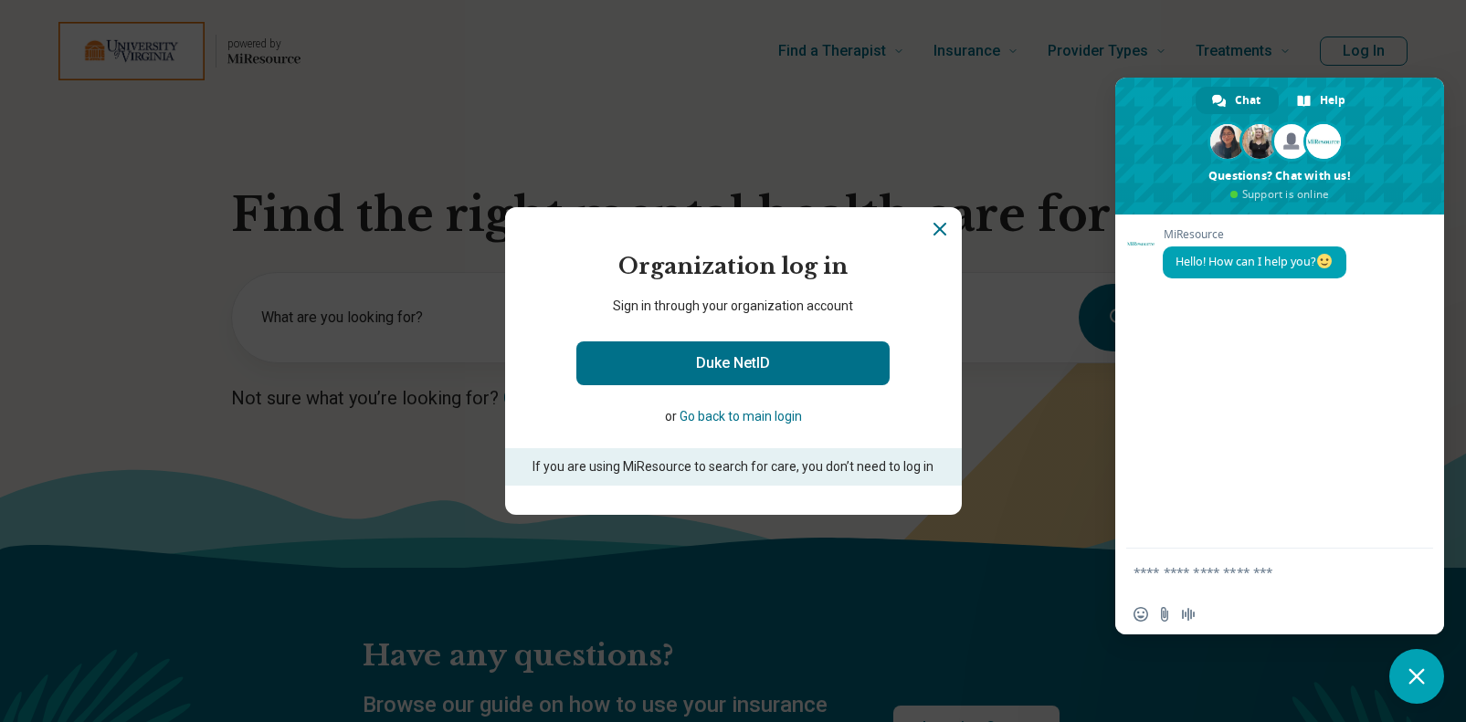
click at [742, 416] on button "Go back to main login" at bounding box center [741, 416] width 122 height 19
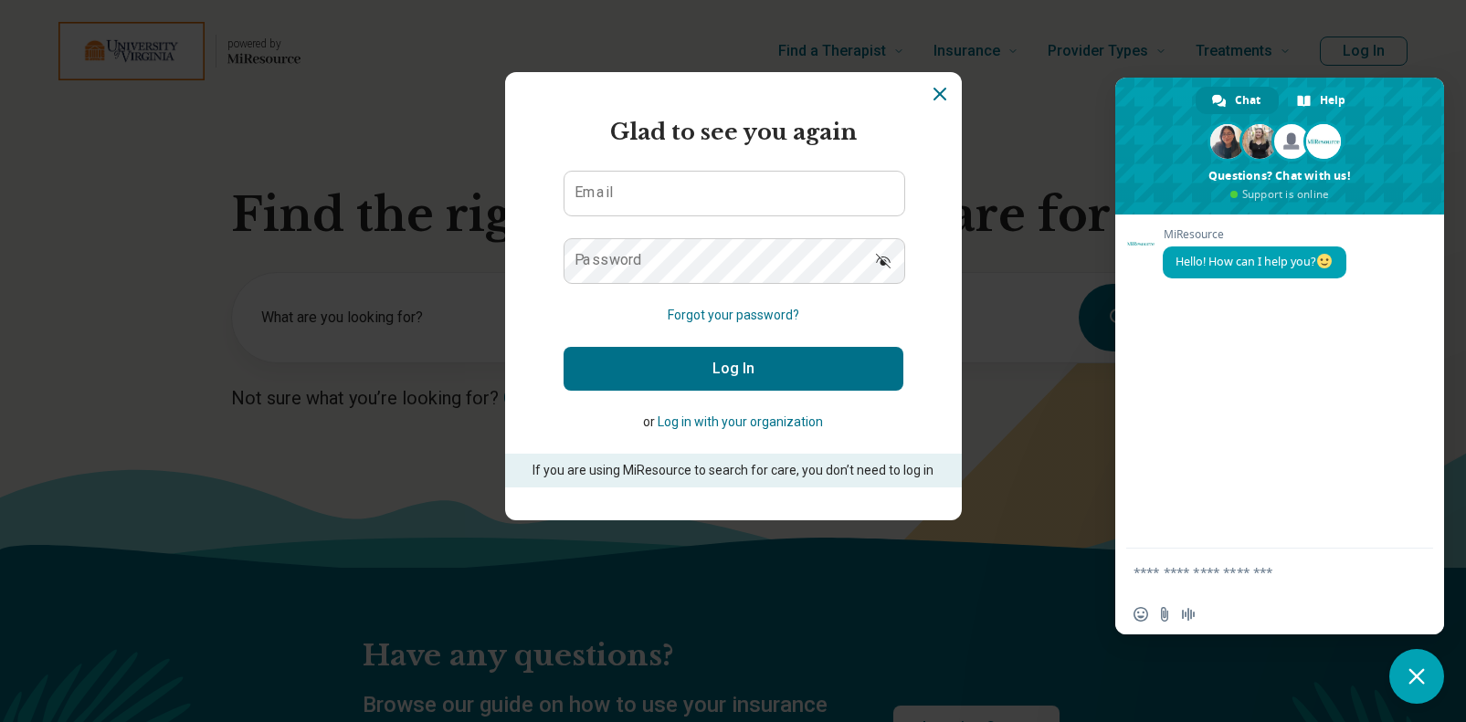
click at [752, 475] on p "If you are using MiResource to search for care, you don’t need to log in" at bounding box center [734, 470] width 406 height 19
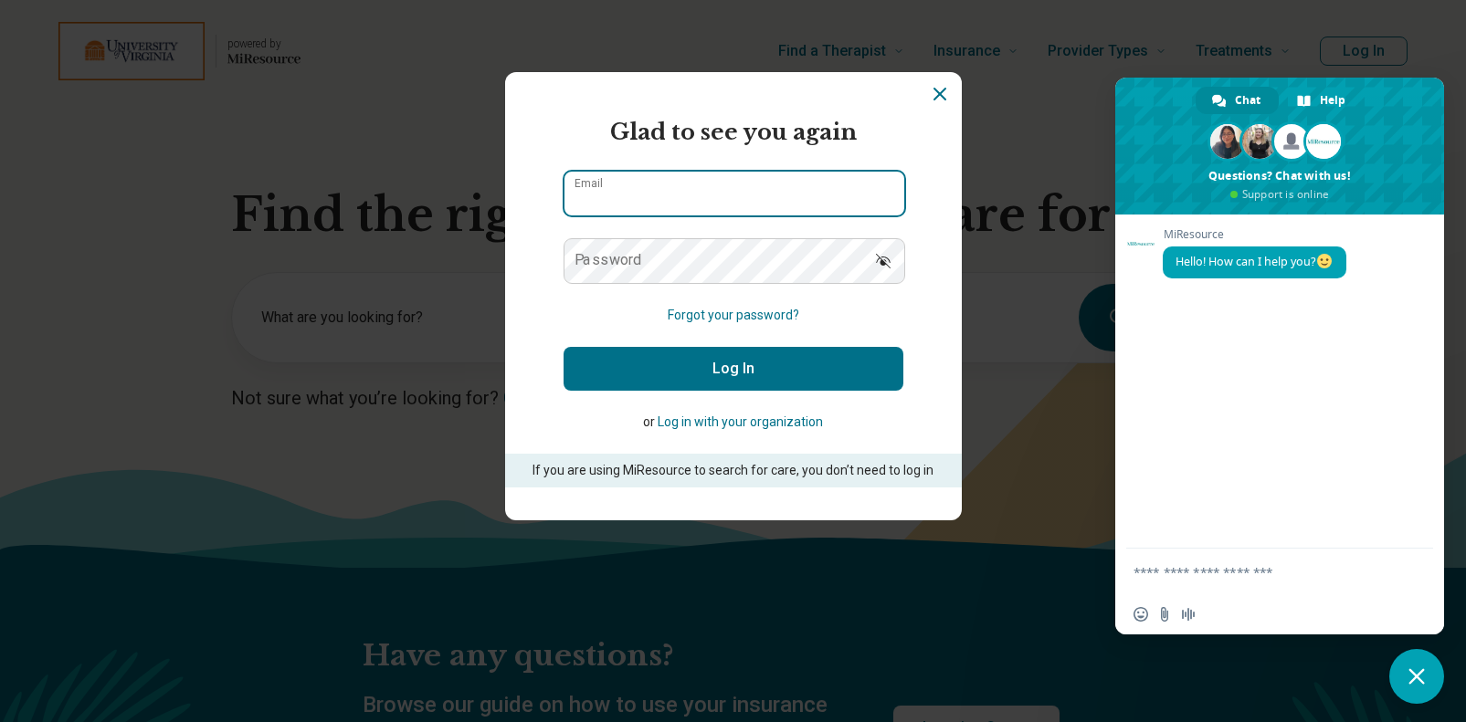
click at [651, 191] on input "Email" at bounding box center [734, 194] width 340 height 44
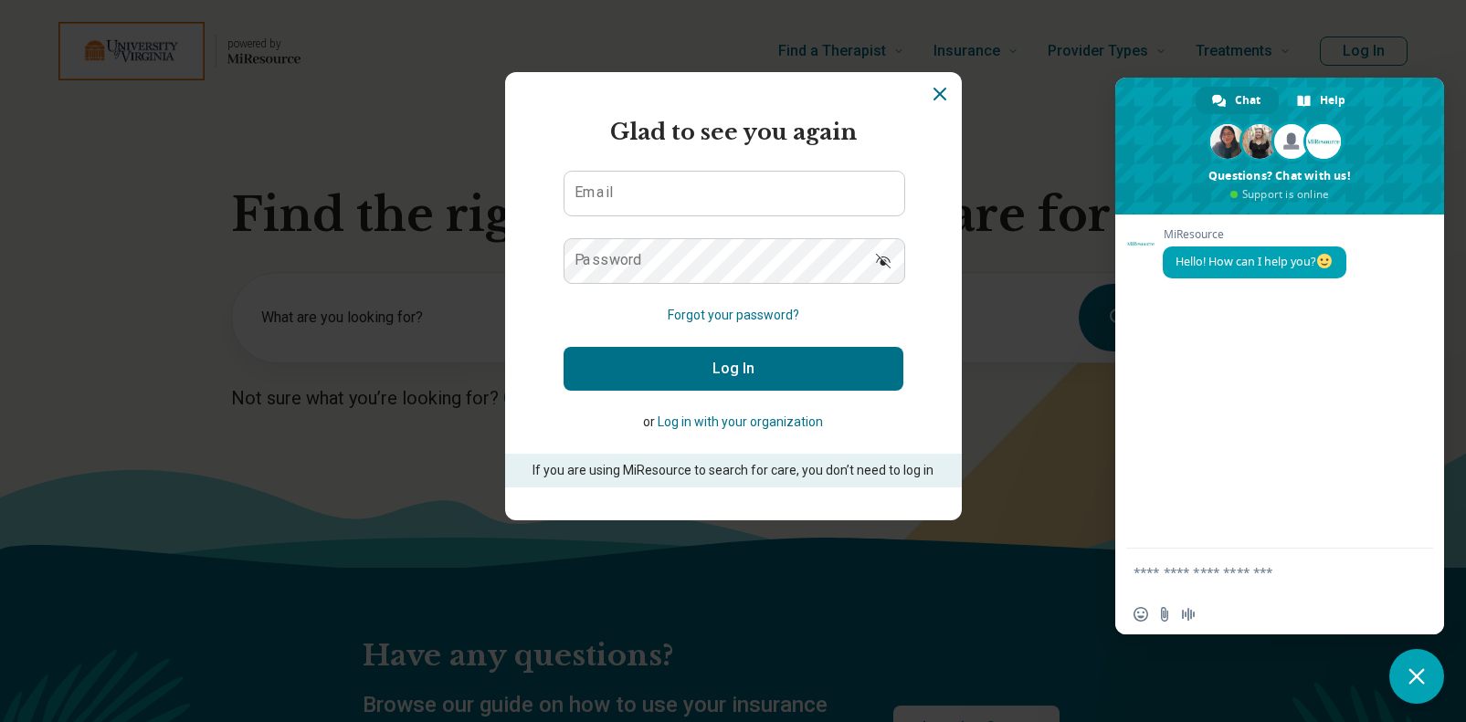
click at [940, 101] on icon "Dismiss" at bounding box center [940, 94] width 22 height 22
